Goal: Transaction & Acquisition: Subscribe to service/newsletter

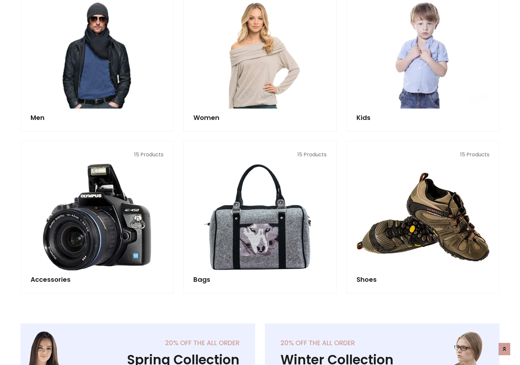
scroll to position [471, 0]
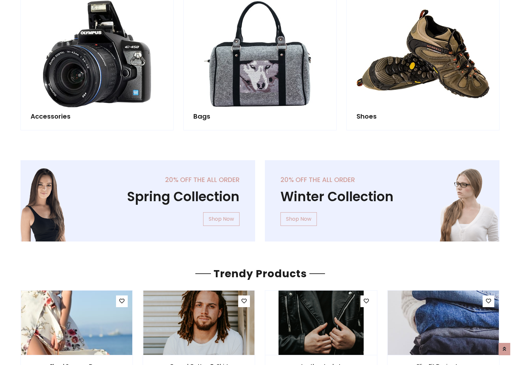
click at [260, 198] on div "20% off the all order Winter Collection Shop Now" at bounding box center [382, 206] width 244 height 92
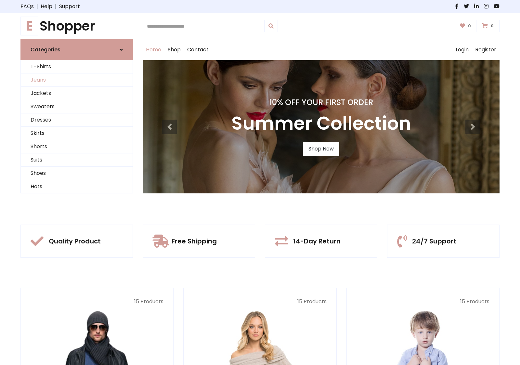
click at [77, 80] on link "Jeans" at bounding box center [77, 79] width 112 height 13
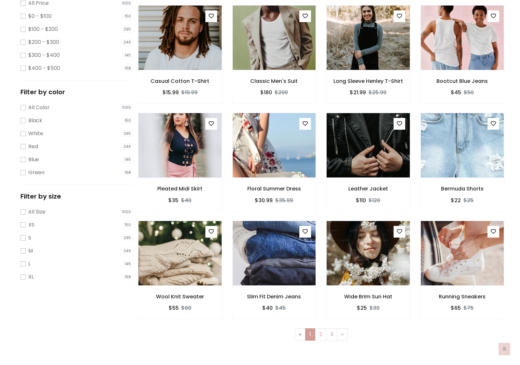
scroll to position [205, 0]
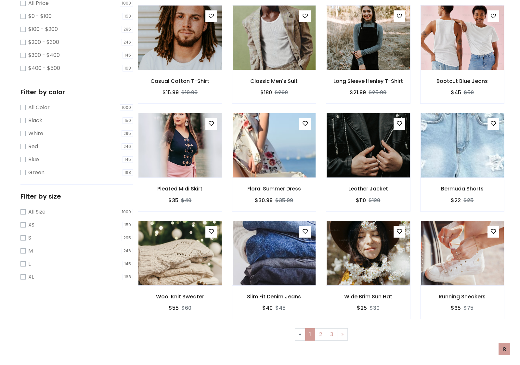
click at [180, 65] on img at bounding box center [180, 38] width 100 height 156
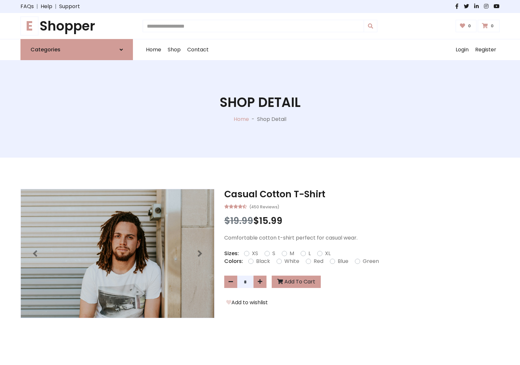
scroll to position [70, 0]
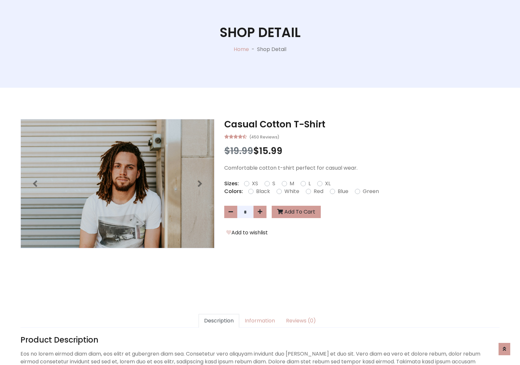
click at [317, 191] on label "Red" at bounding box center [318, 191] width 10 height 8
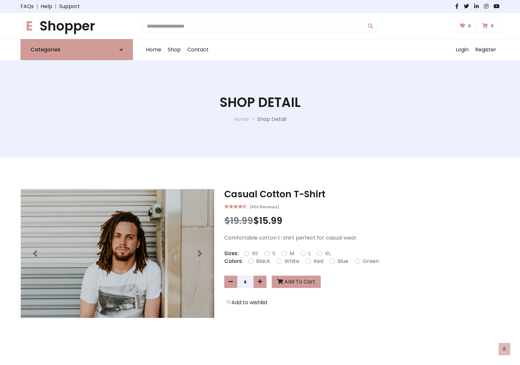
scroll to position [70, 0]
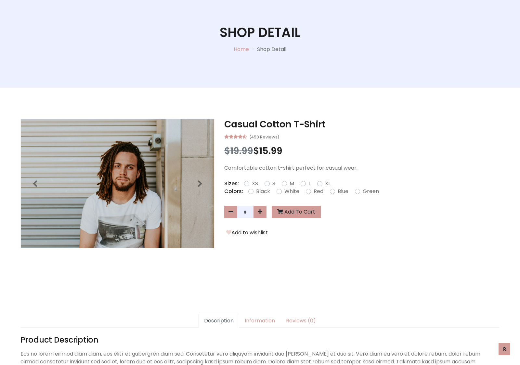
click at [260, 182] on form "XS S M L XL" at bounding box center [290, 184] width 92 height 8
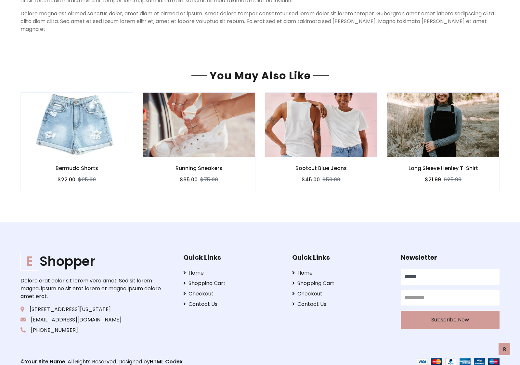
type input "******"
type input "**********"
click at [449, 311] on button "Subscribe Now" at bounding box center [449, 319] width 99 height 18
